Goal: Task Accomplishment & Management: Complete application form

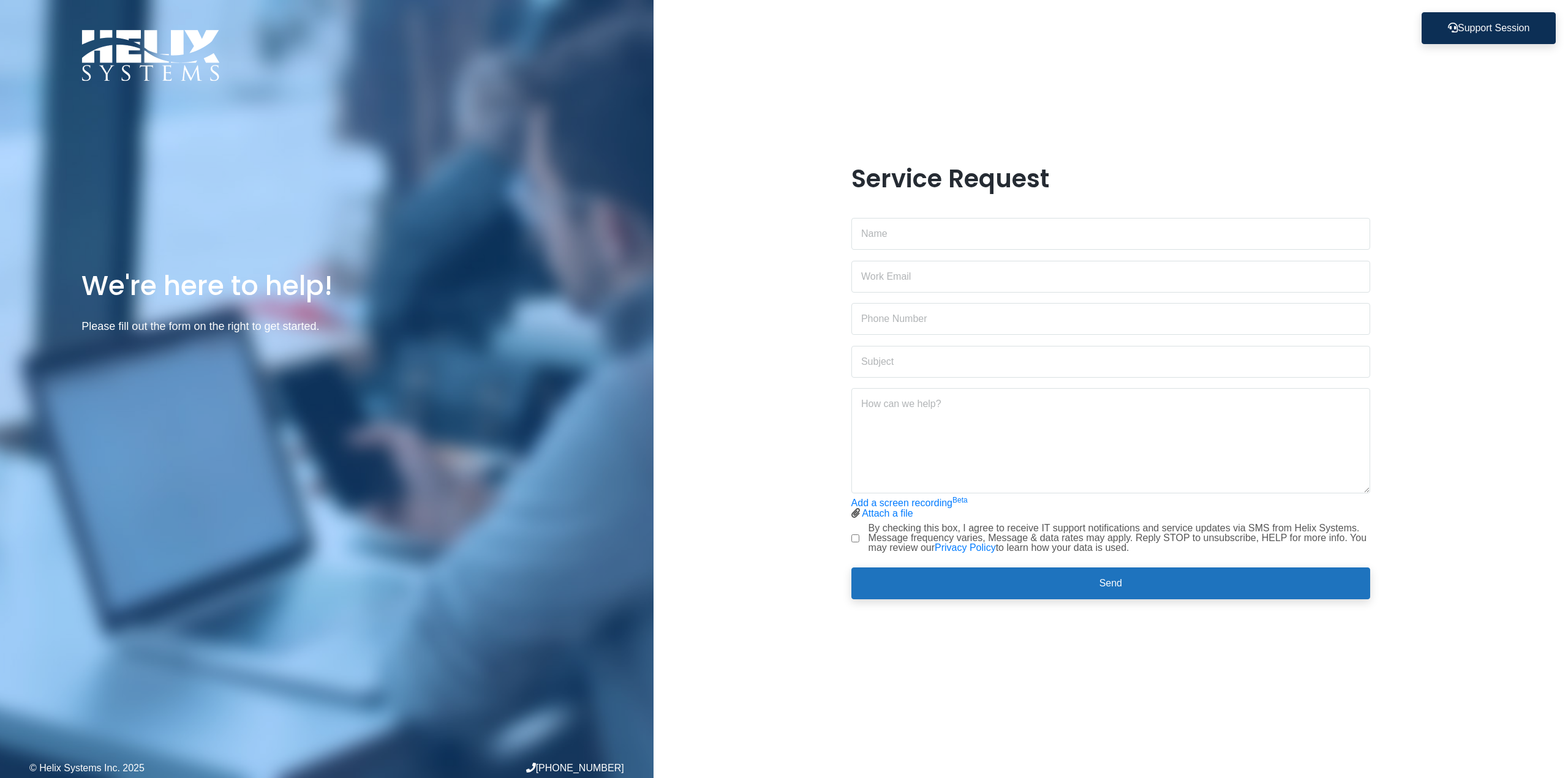
click at [848, 224] on div "Service Request Add a screen recording Beta Attach a file Stop screen recording" at bounding box center [1111, 388] width 538 height 450
click at [897, 231] on input "text" at bounding box center [1111, 234] width 519 height 32
type input "Sahra Berkane"
type input "[EMAIL_ADDRESS][DOMAIN_NAME]"
type input "6467628342"
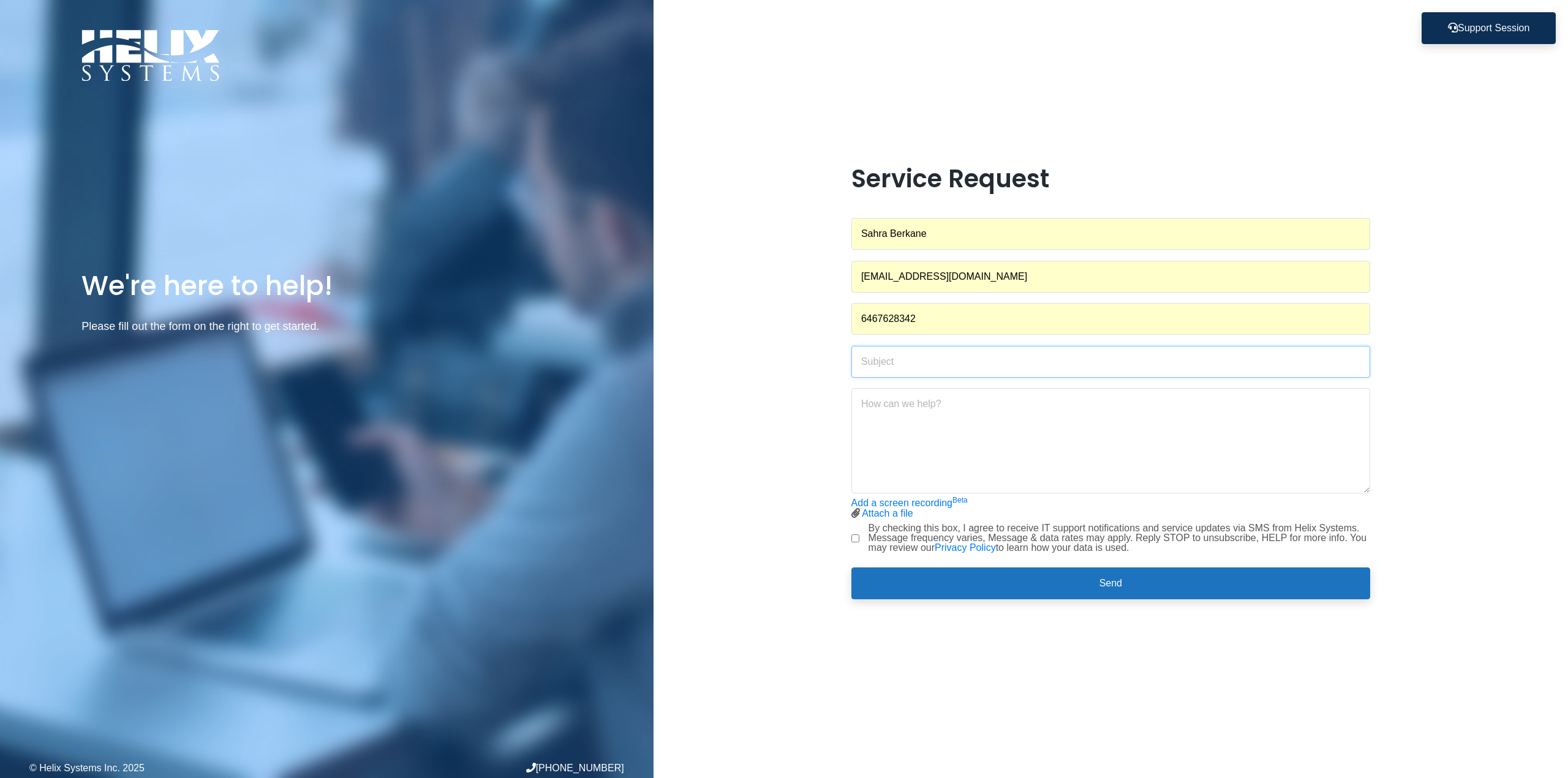
click at [937, 353] on input "text" at bounding box center [1111, 362] width 519 height 32
type input "Error message on File"
click at [1005, 434] on textarea at bounding box center [1111, 441] width 519 height 105
paste textarea "I’m currently working on a file located at S:\Finance\TAX\2025\WA, and I’m enco…"
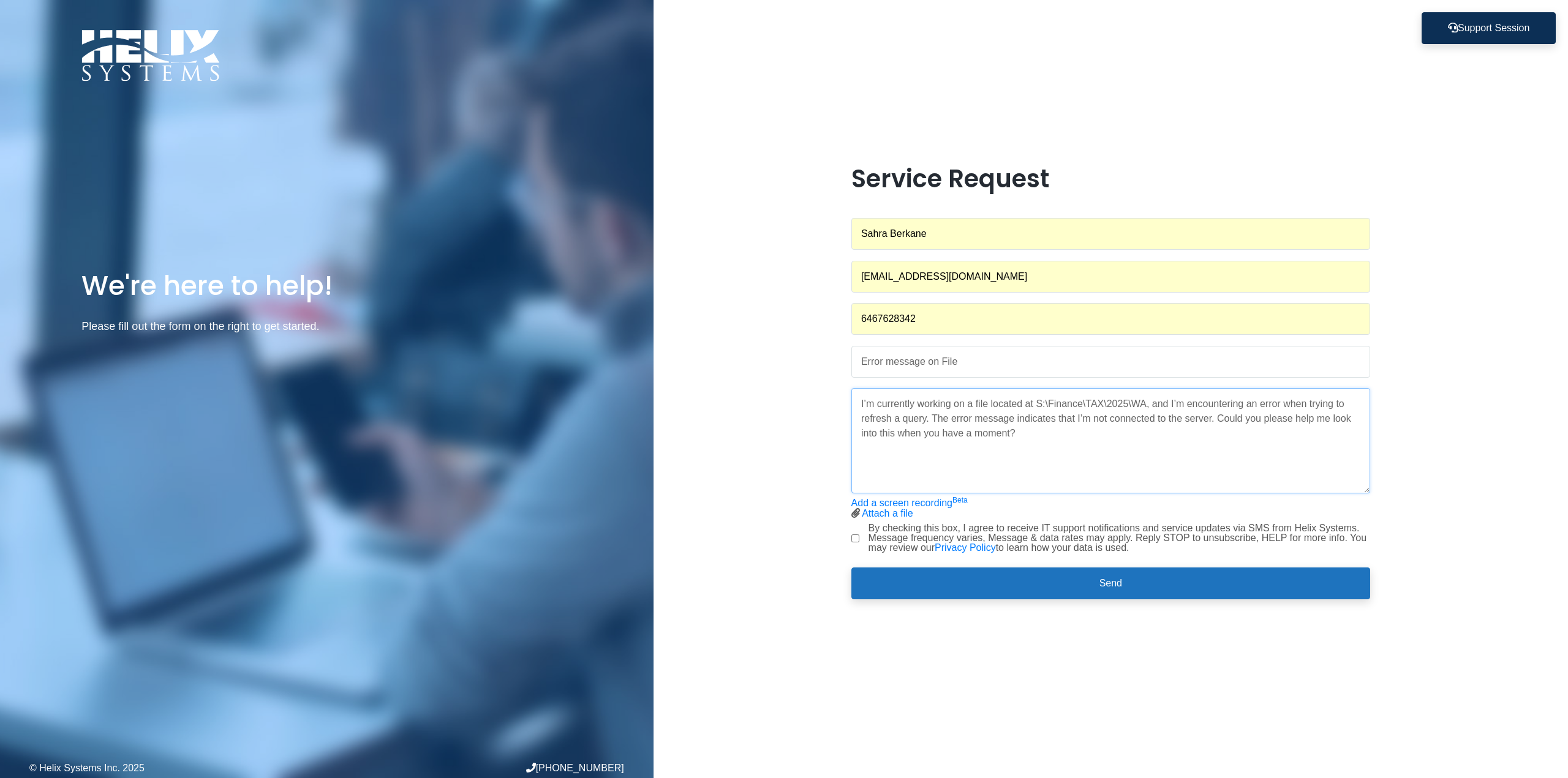
type textarea "I’m currently working on a file located at S:\Finance\TAX\2025\WA, and I’m enco…"
click at [1000, 476] on textarea "I’m currently working on a file located at S:\Finance\TAX\2025\WA, and I’m enco…" at bounding box center [1111, 441] width 519 height 105
click at [898, 504] on link "Add a screen recording Beta" at bounding box center [909, 503] width 116 height 11
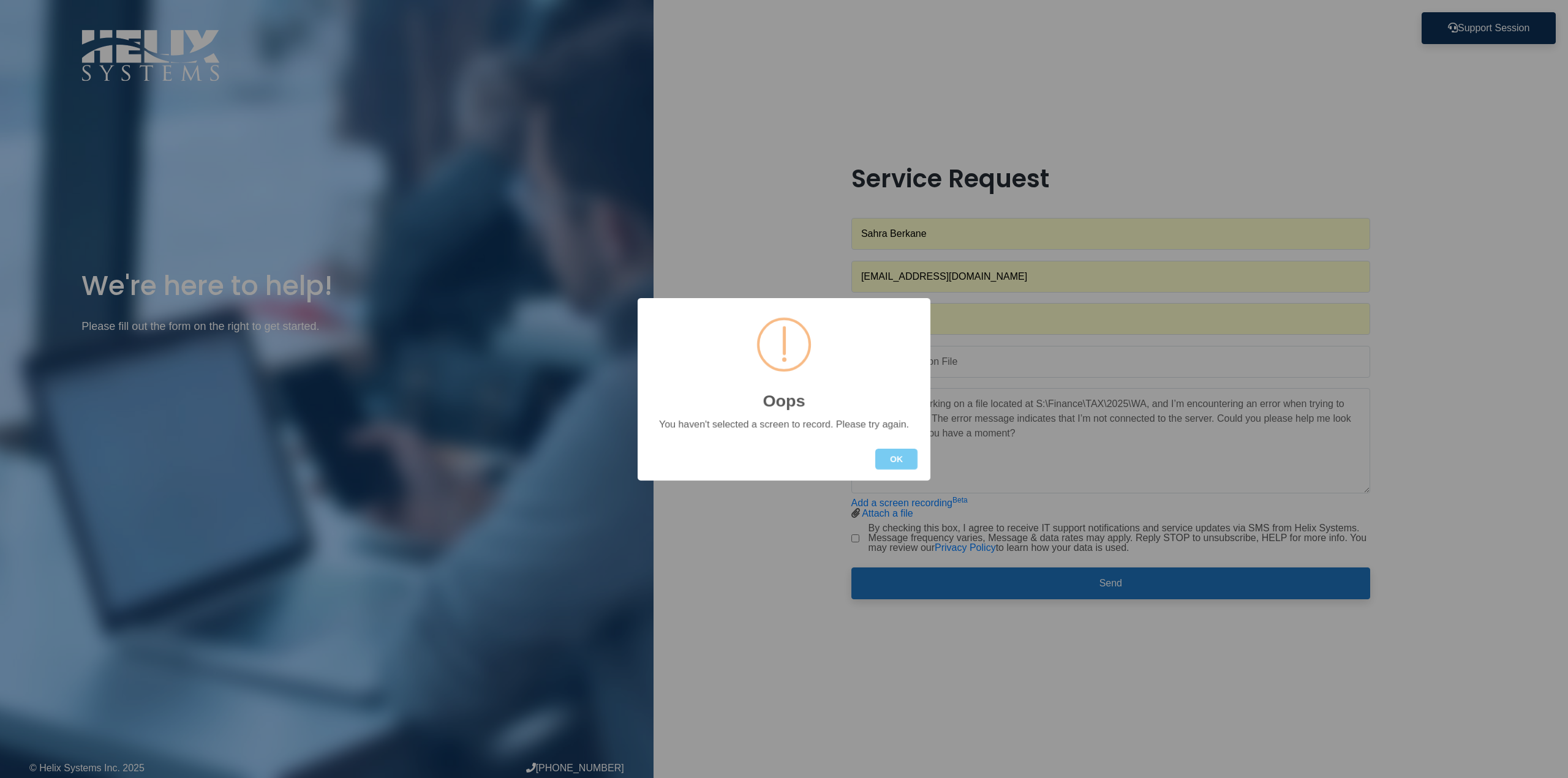
click at [893, 460] on button "OK" at bounding box center [897, 459] width 42 height 21
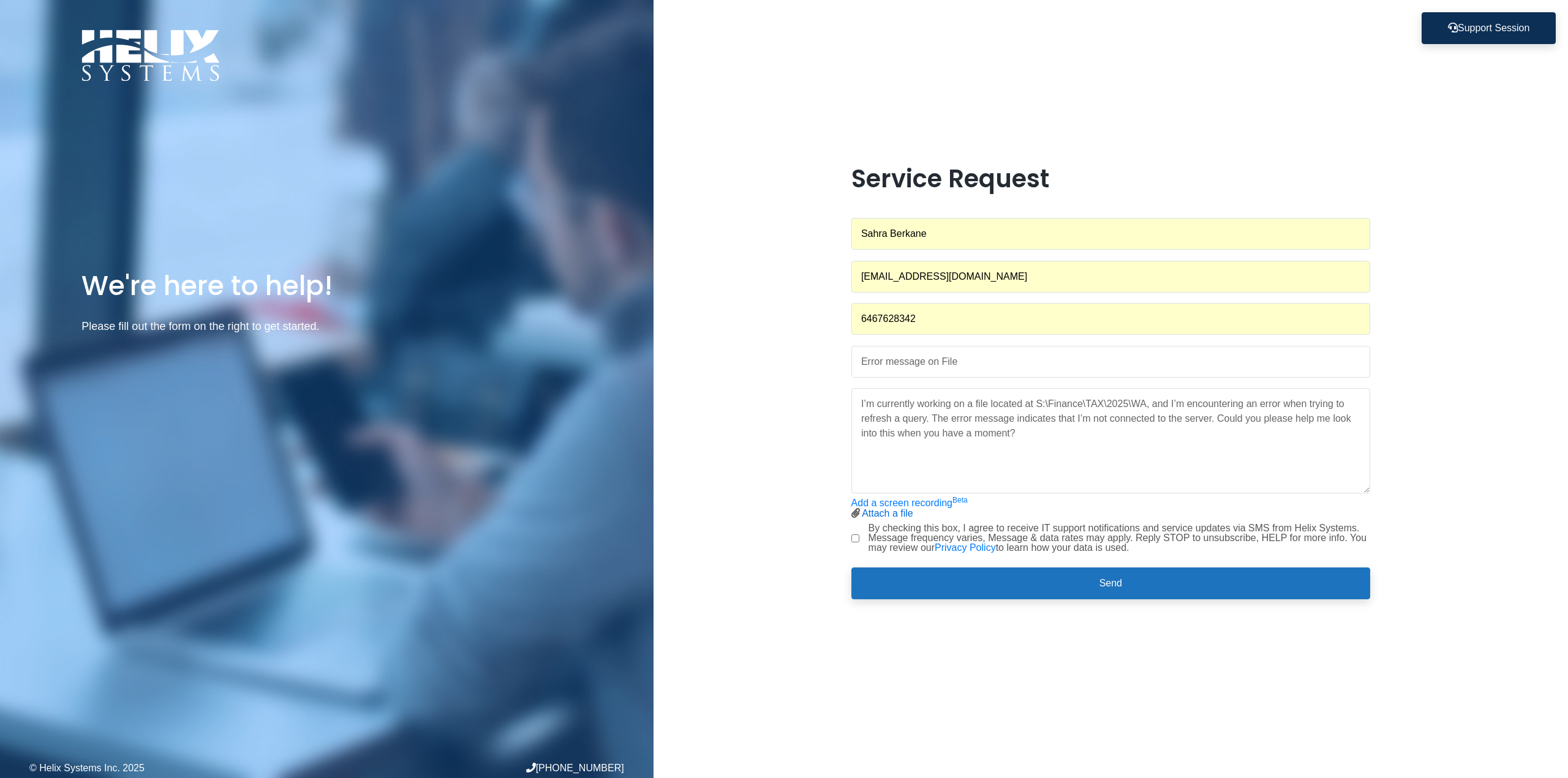
click at [876, 518] on link "Attach a file" at bounding box center [887, 513] width 52 height 11
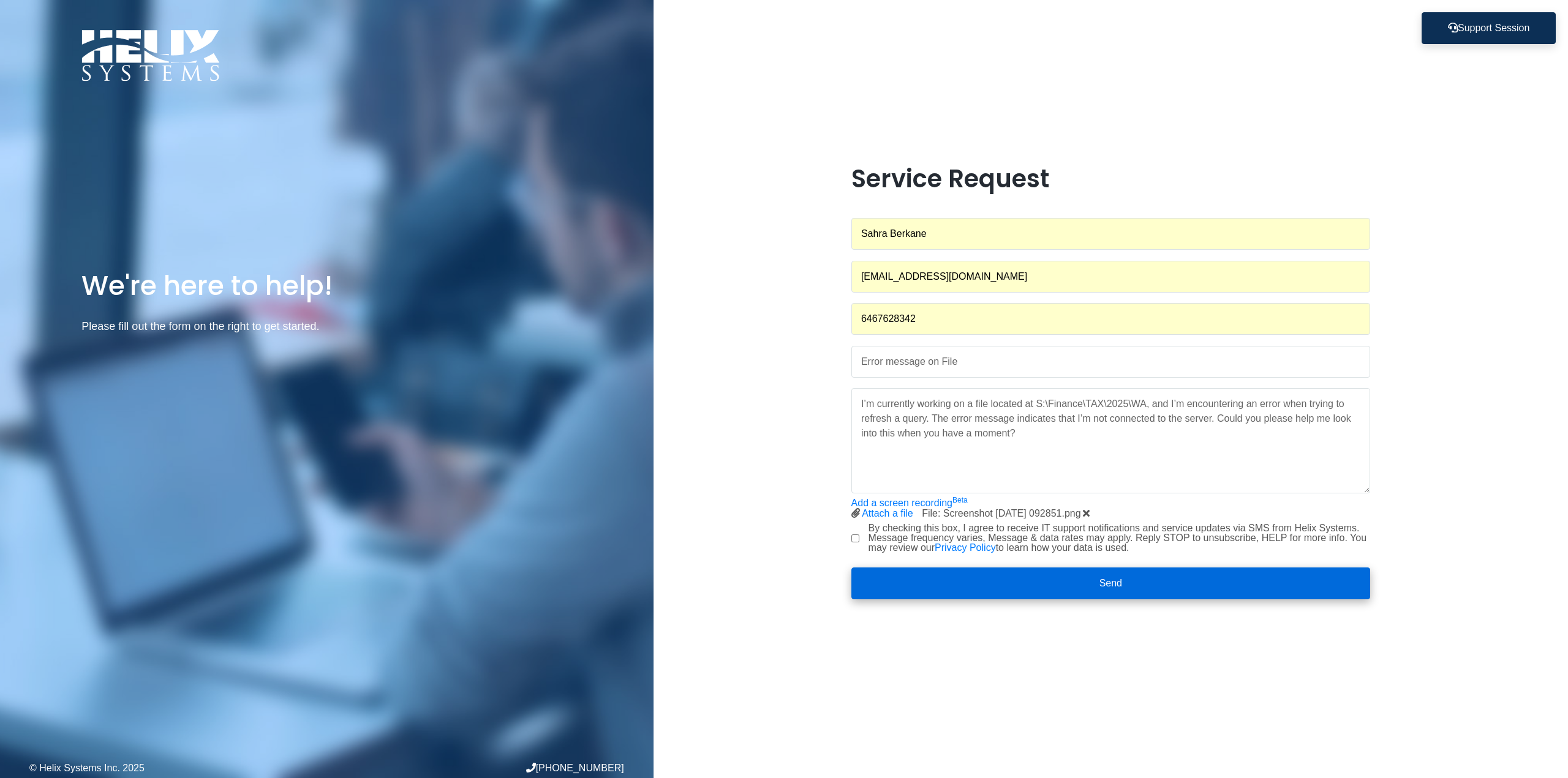
click at [909, 576] on button "Send" at bounding box center [1111, 583] width 519 height 32
